Goal: Information Seeking & Learning: Learn about a topic

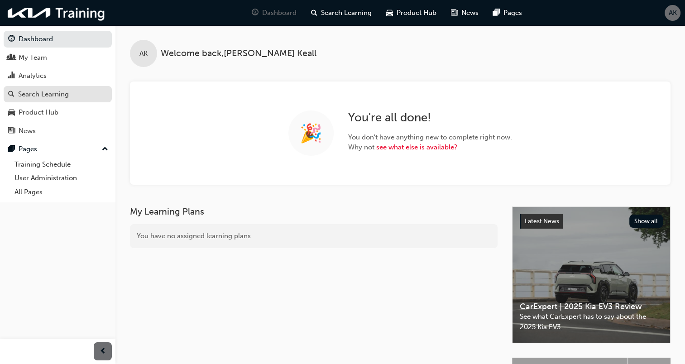
click at [69, 95] on div "Search Learning" at bounding box center [57, 94] width 99 height 11
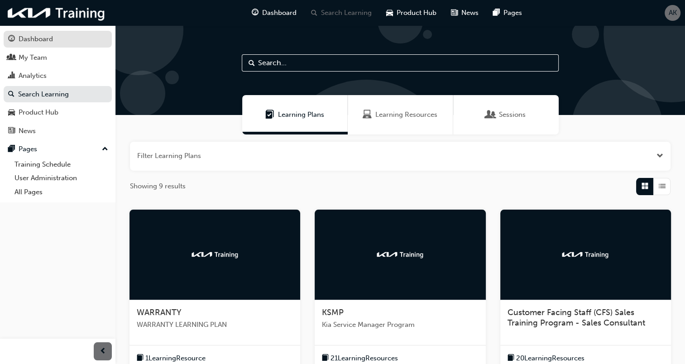
click at [55, 38] on div "Dashboard" at bounding box center [57, 38] width 99 height 11
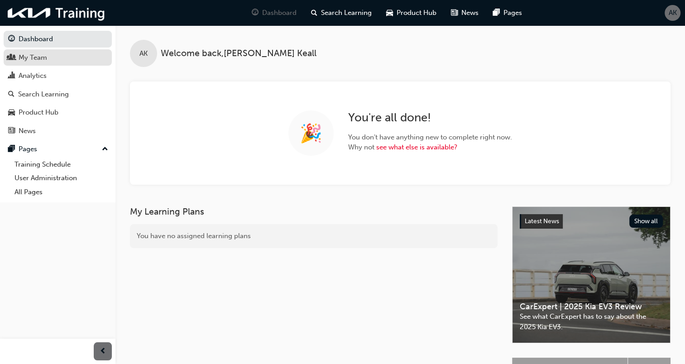
click at [50, 51] on link "My Team" at bounding box center [58, 57] width 108 height 17
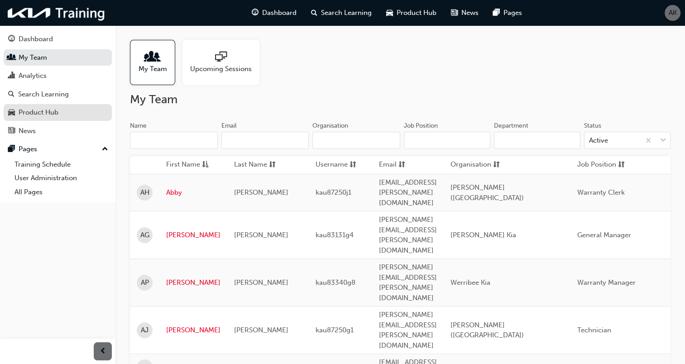
click at [39, 106] on link "Product Hub" at bounding box center [58, 112] width 108 height 17
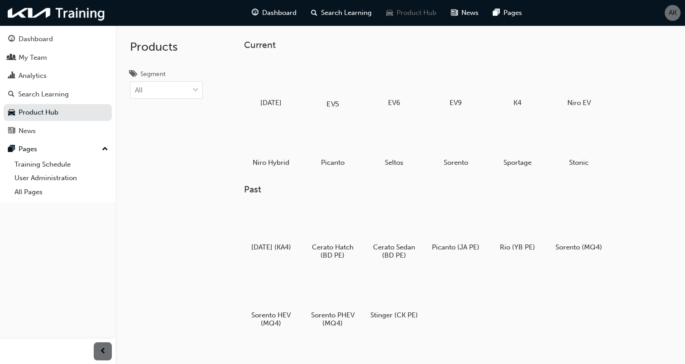
click at [326, 78] on div at bounding box center [332, 78] width 50 height 36
